Goal: Task Accomplishment & Management: Manage account settings

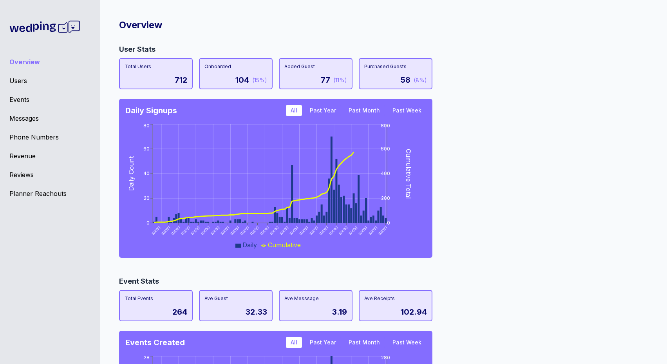
click at [25, 81] on div "Users" at bounding box center [50, 80] width 82 height 9
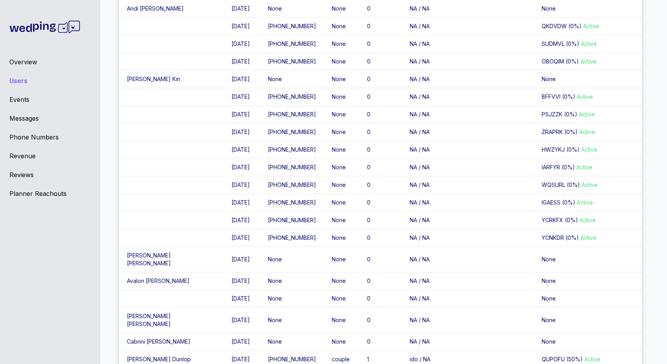
scroll to position [608, 0]
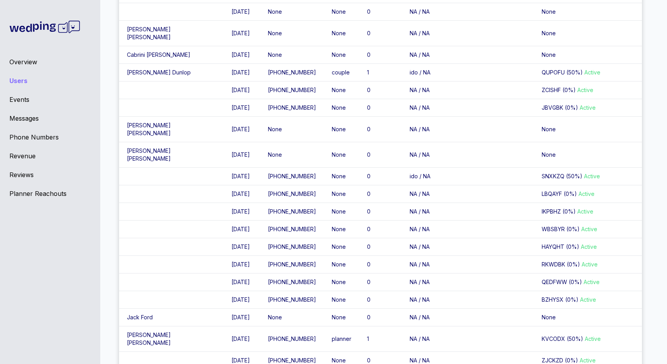
click at [186, 82] on td "[PERSON_NAME]" at bounding box center [171, 73] width 105 height 18
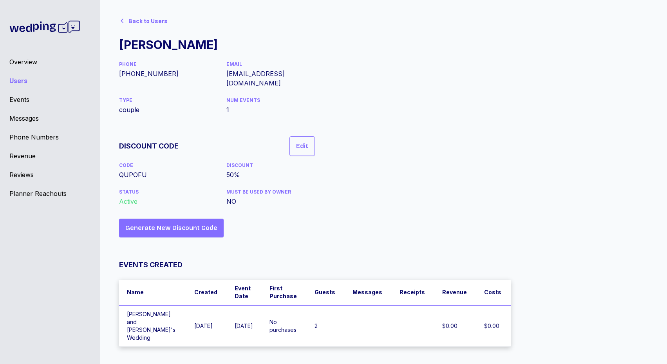
click at [131, 22] on div "Back to Users" at bounding box center [148, 21] width 39 height 8
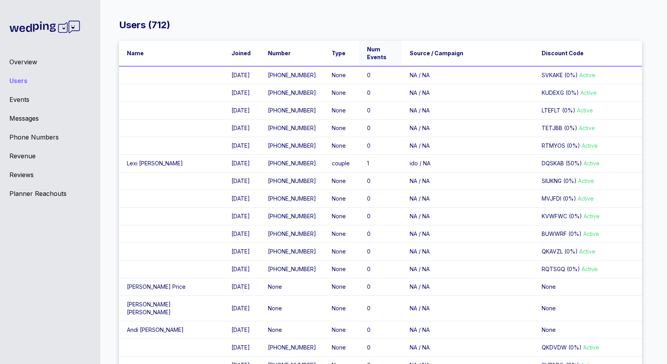
click at [367, 54] on span "Num Events" at bounding box center [379, 53] width 25 height 16
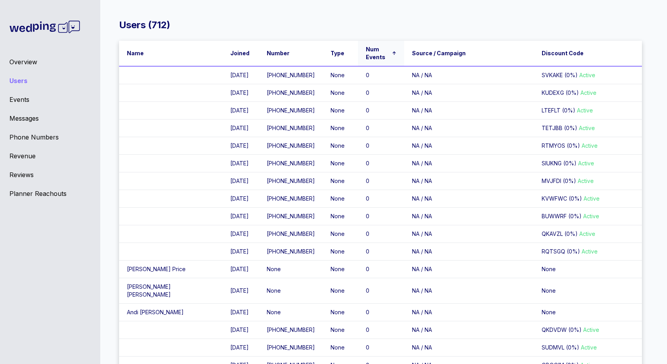
click at [366, 59] on span "Num Events" at bounding box center [378, 53] width 25 height 16
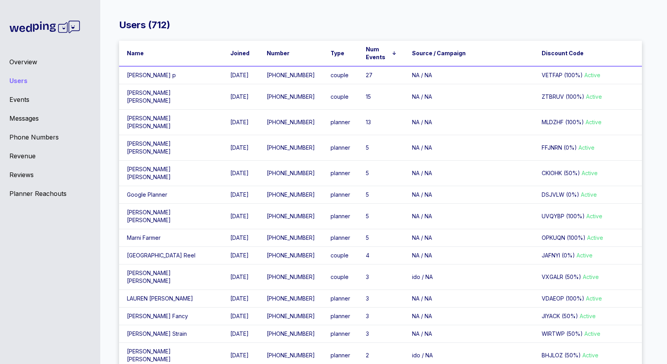
click at [176, 155] on td "[PERSON_NAME]" at bounding box center [170, 147] width 103 height 25
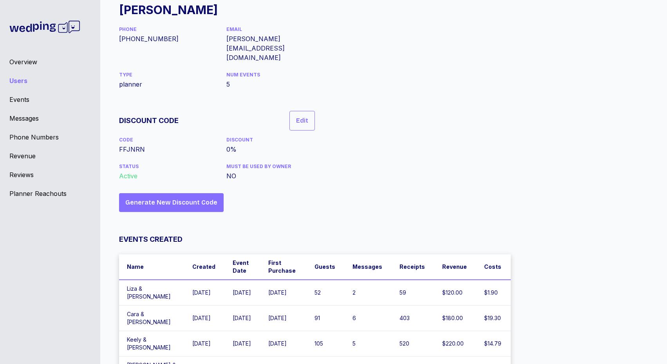
scroll to position [53, 0]
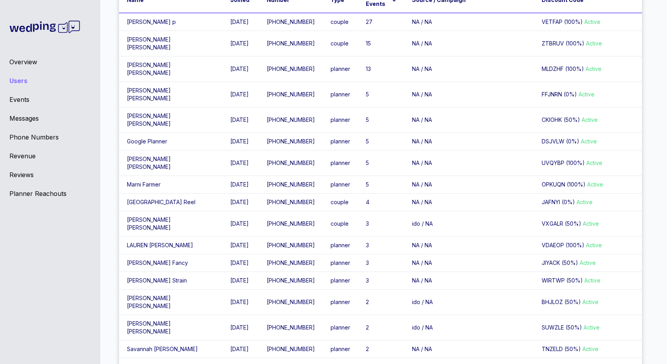
scroll to position [29, 0]
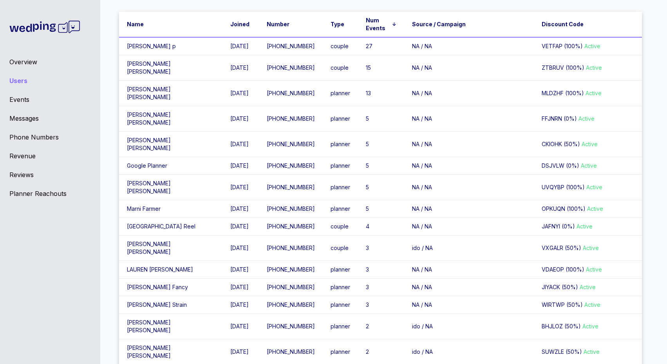
click at [175, 152] on td "[PERSON_NAME]" at bounding box center [170, 144] width 103 height 25
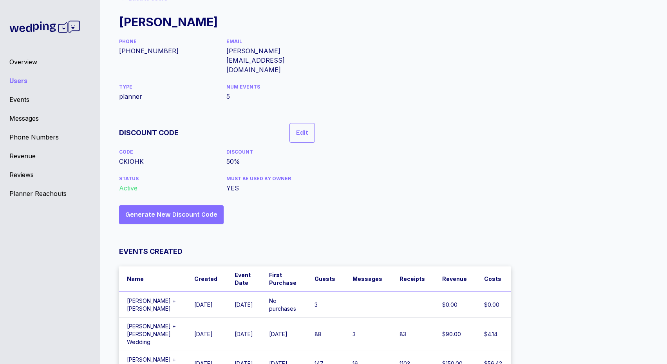
scroll to position [69, 0]
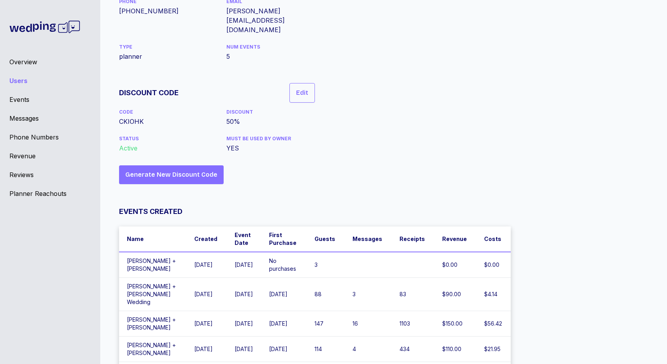
click at [440, 252] on td "$0.00" at bounding box center [456, 265] width 42 height 26
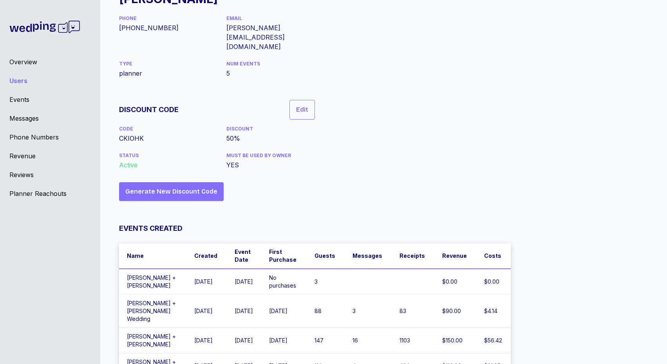
scroll to position [69, 0]
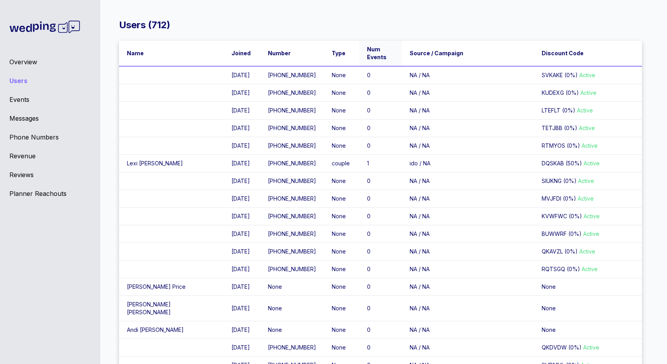
click at [367, 56] on span "Num Events" at bounding box center [379, 53] width 25 height 16
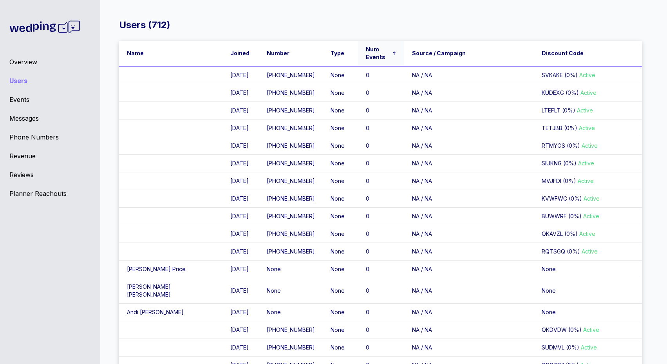
click at [366, 51] on span "Num Events" at bounding box center [378, 53] width 25 height 16
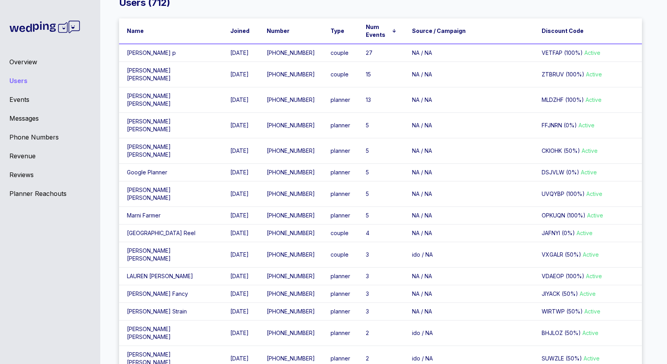
scroll to position [24, 0]
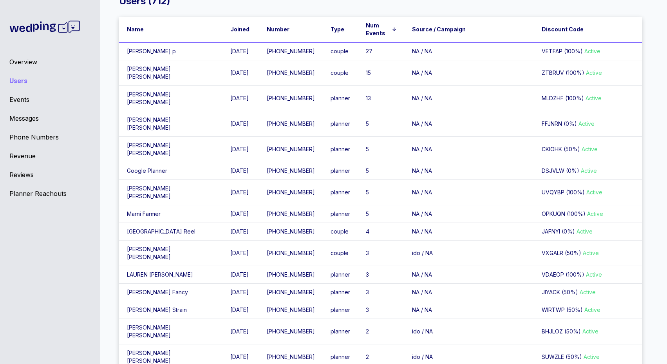
click at [156, 266] on td "[PERSON_NAME]" at bounding box center [170, 253] width 103 height 25
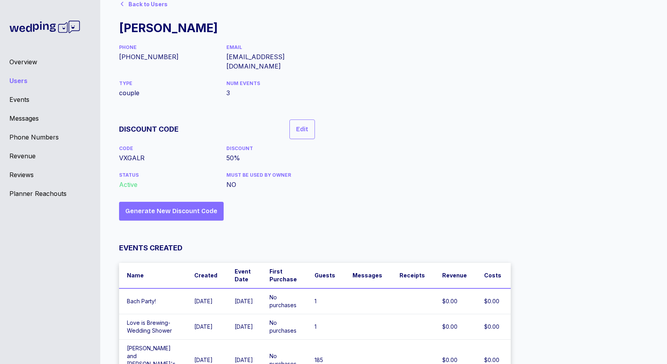
scroll to position [22, 0]
click at [134, 7] on div "Back to Users" at bounding box center [148, 5] width 39 height 8
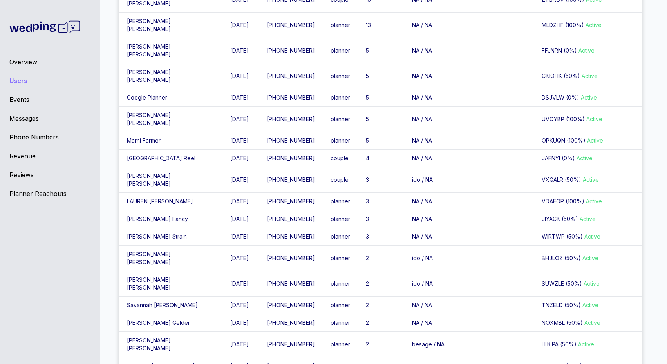
scroll to position [98, 0]
click at [187, 245] on td "[PERSON_NAME]" at bounding box center [170, 237] width 103 height 18
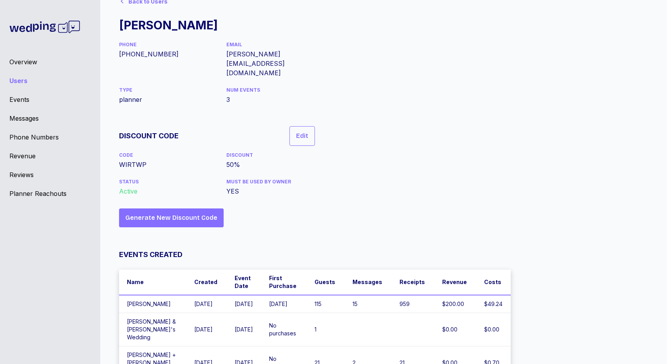
click at [137, 1] on div "Back to Users" at bounding box center [148, 2] width 39 height 8
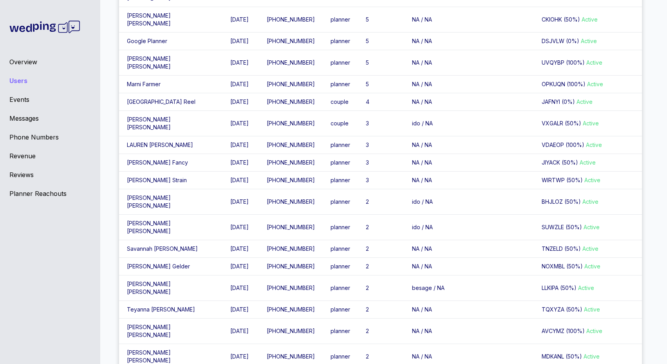
scroll to position [157, 0]
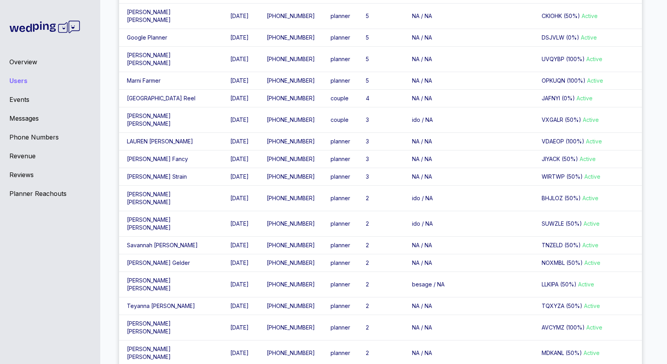
click at [182, 237] on td "[PERSON_NAME]" at bounding box center [170, 223] width 103 height 25
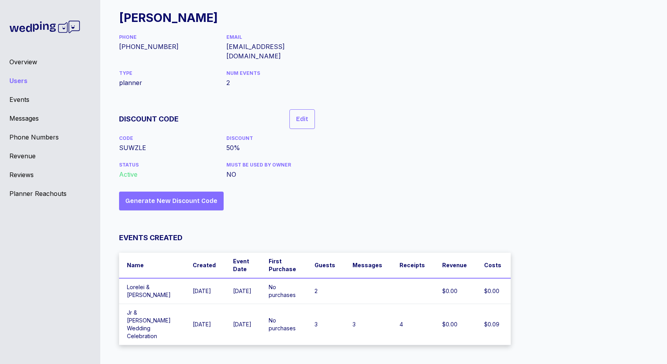
scroll to position [8, 0]
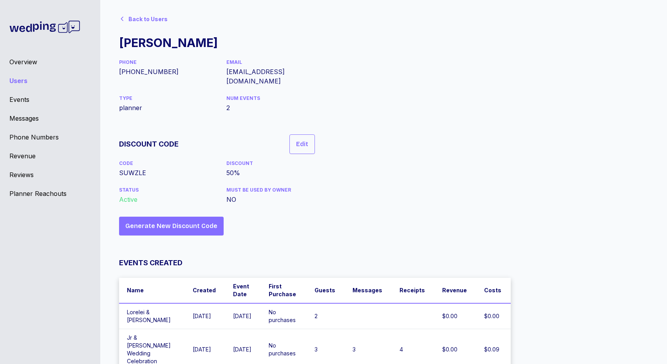
click at [133, 19] on div "Back to Users" at bounding box center [148, 19] width 39 height 8
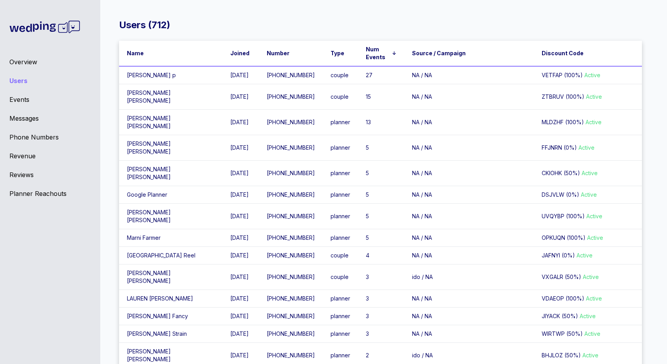
click at [146, 264] on td "[PERSON_NAME]" at bounding box center [170, 256] width 103 height 18
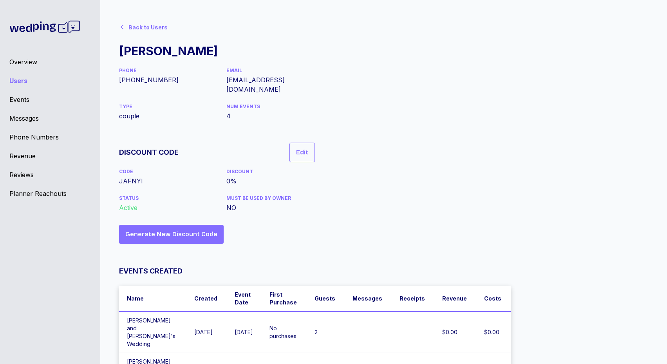
click at [141, 26] on div "Back to Users" at bounding box center [148, 28] width 39 height 8
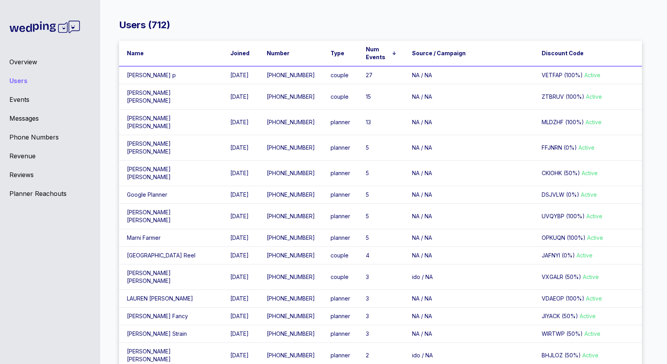
click at [139, 325] on td "[PERSON_NAME]" at bounding box center [170, 317] width 103 height 18
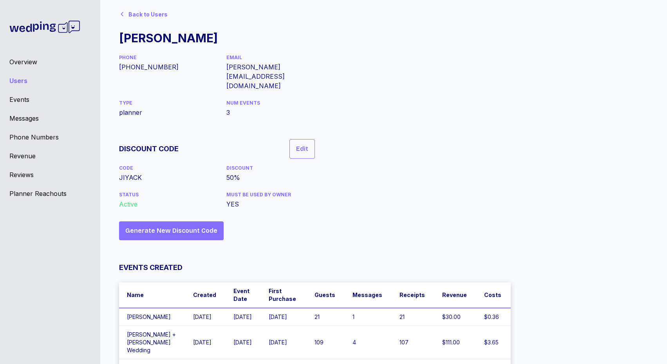
scroll to position [13, 0]
click at [139, 13] on div "Back to Users" at bounding box center [148, 14] width 39 height 8
